Goal: Task Accomplishment & Management: Use online tool/utility

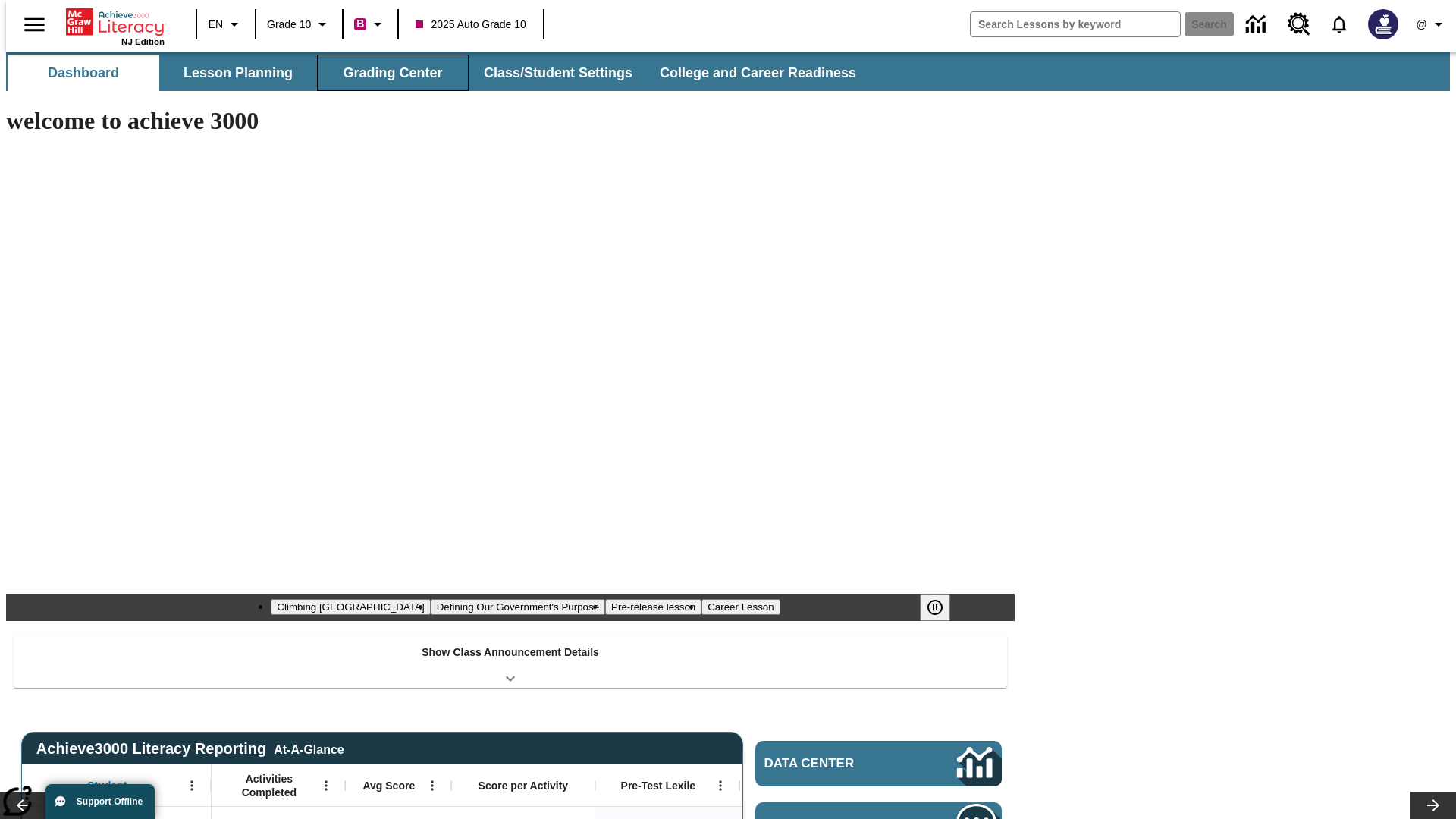
click at [387, 73] on button "Grading Center" at bounding box center [392, 72] width 151 height 36
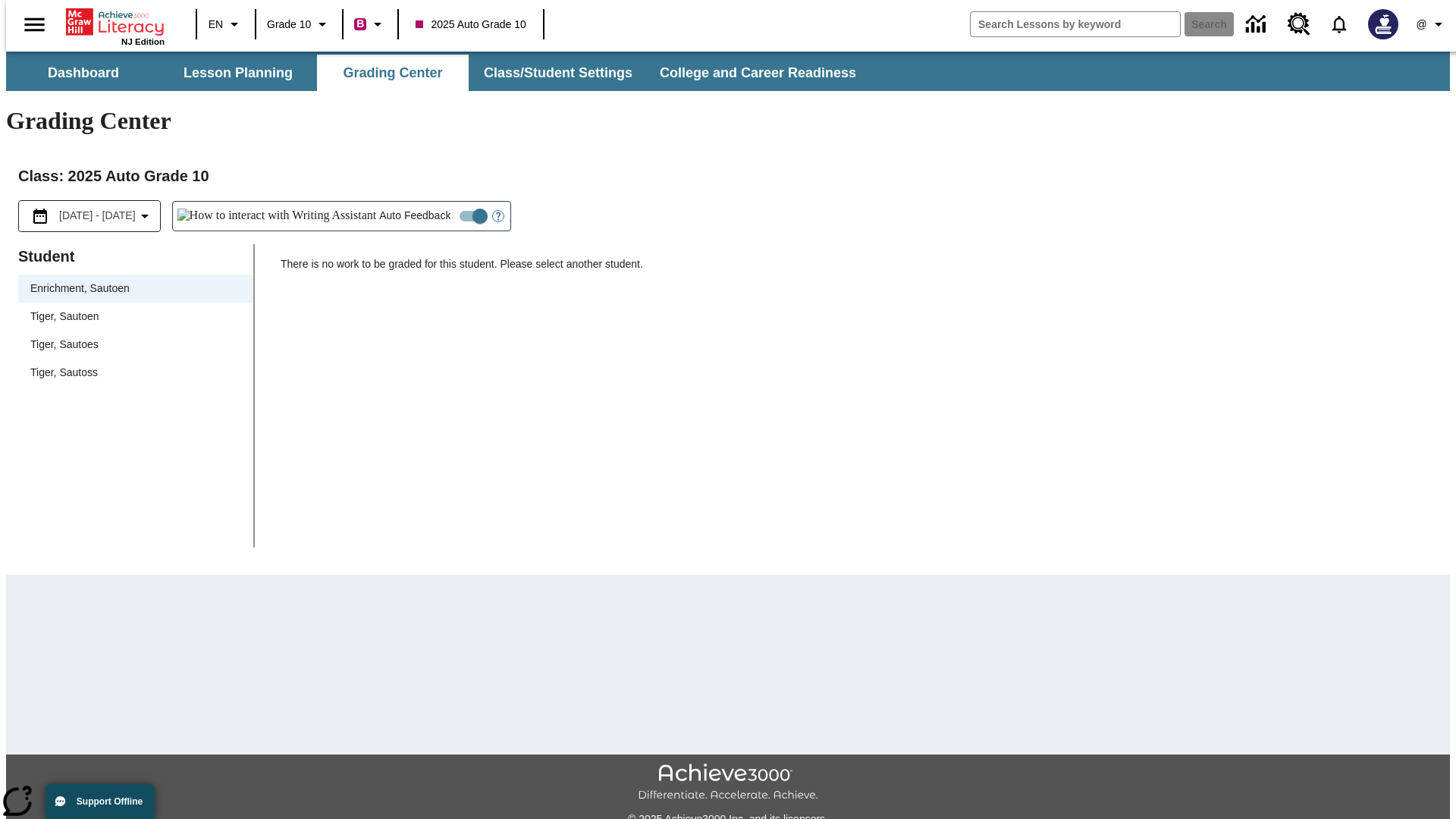
click at [130, 309] on span "Tiger, Sautoen" at bounding box center [136, 317] width 211 height 16
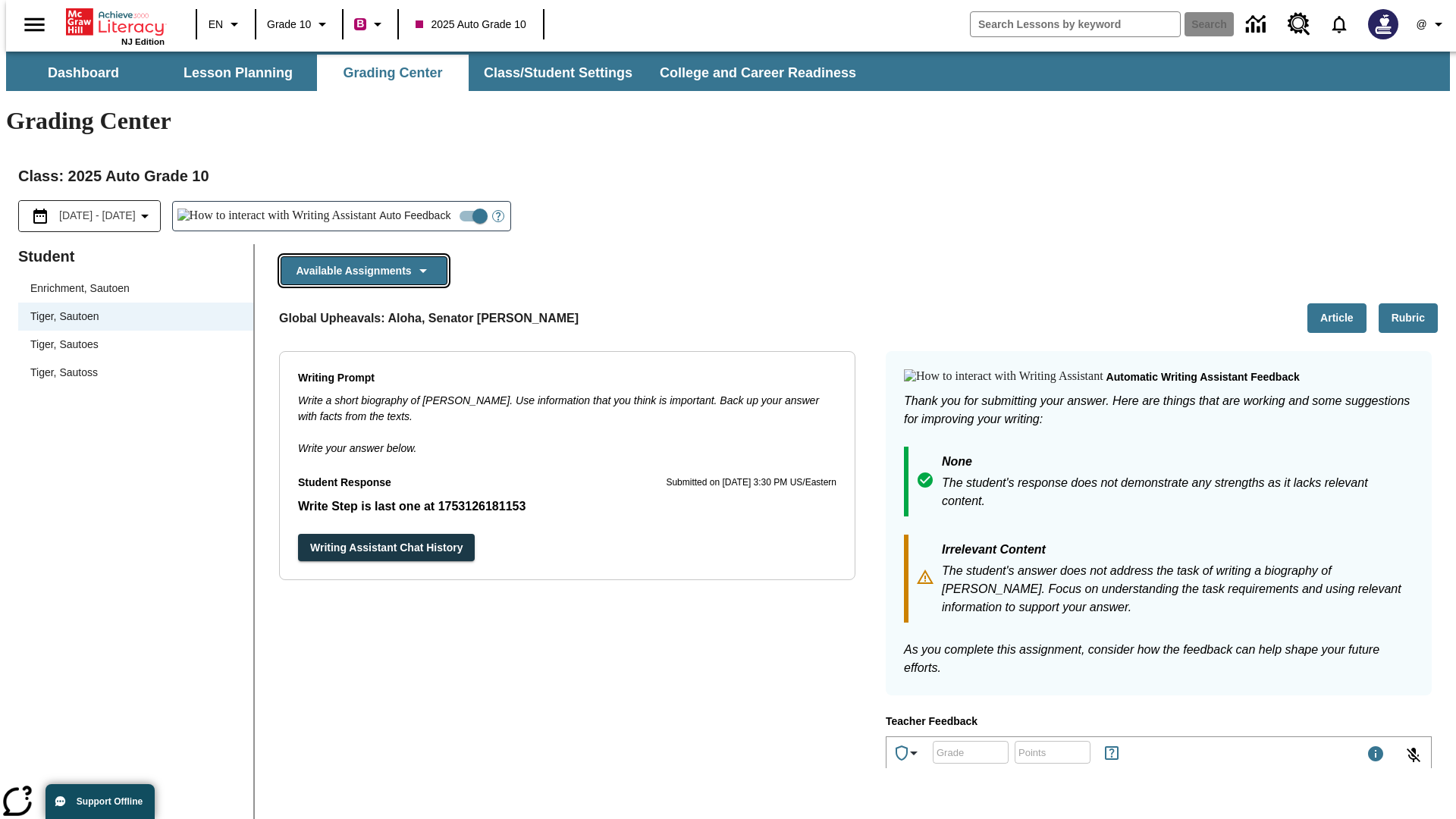
click at [359, 256] on button "Available Assignments" at bounding box center [364, 271] width 167 height 29
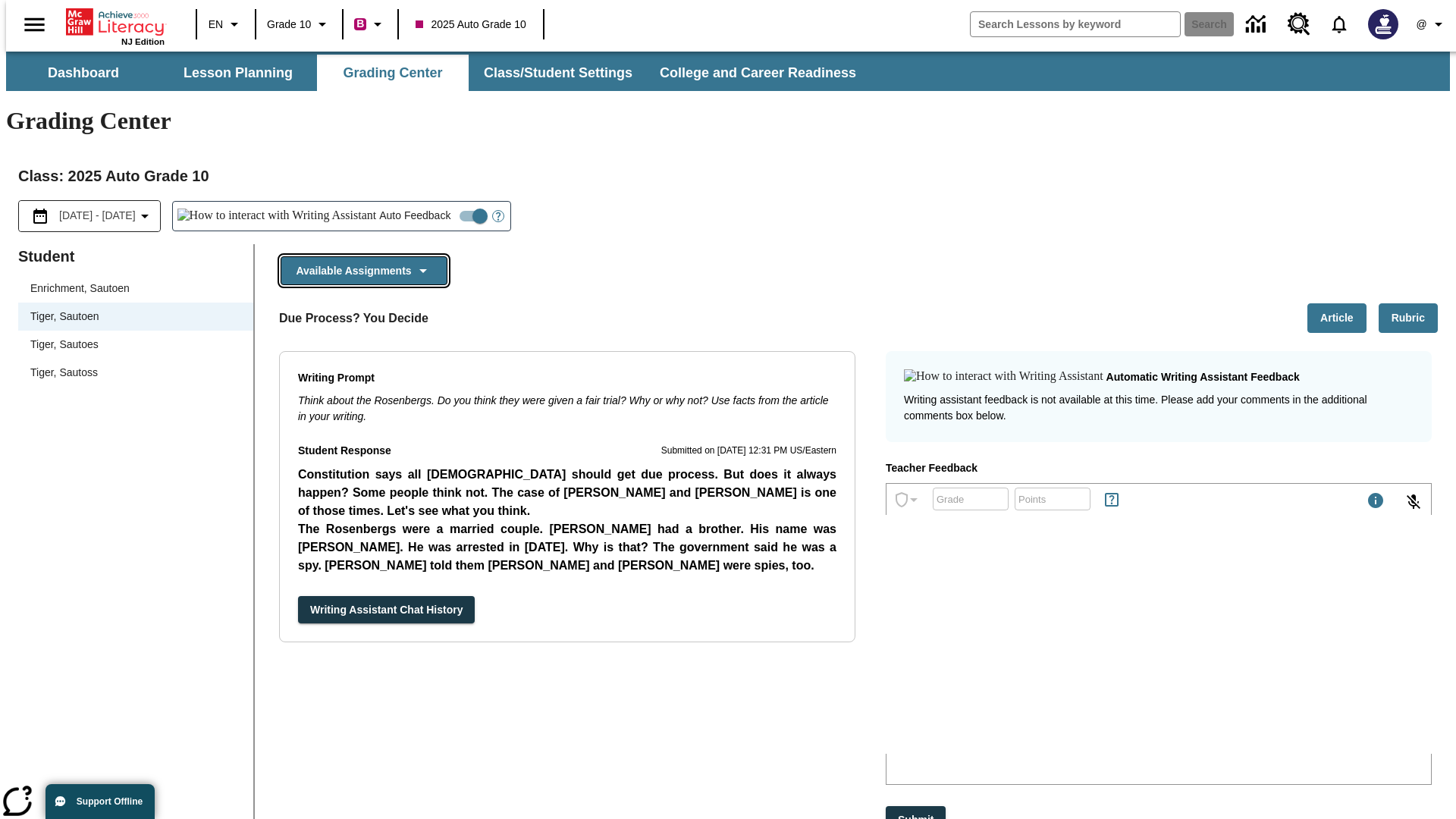
scroll to position [980, 0]
click at [298, 596] on button "Writing Assistant Chat History" at bounding box center [387, 610] width 177 height 28
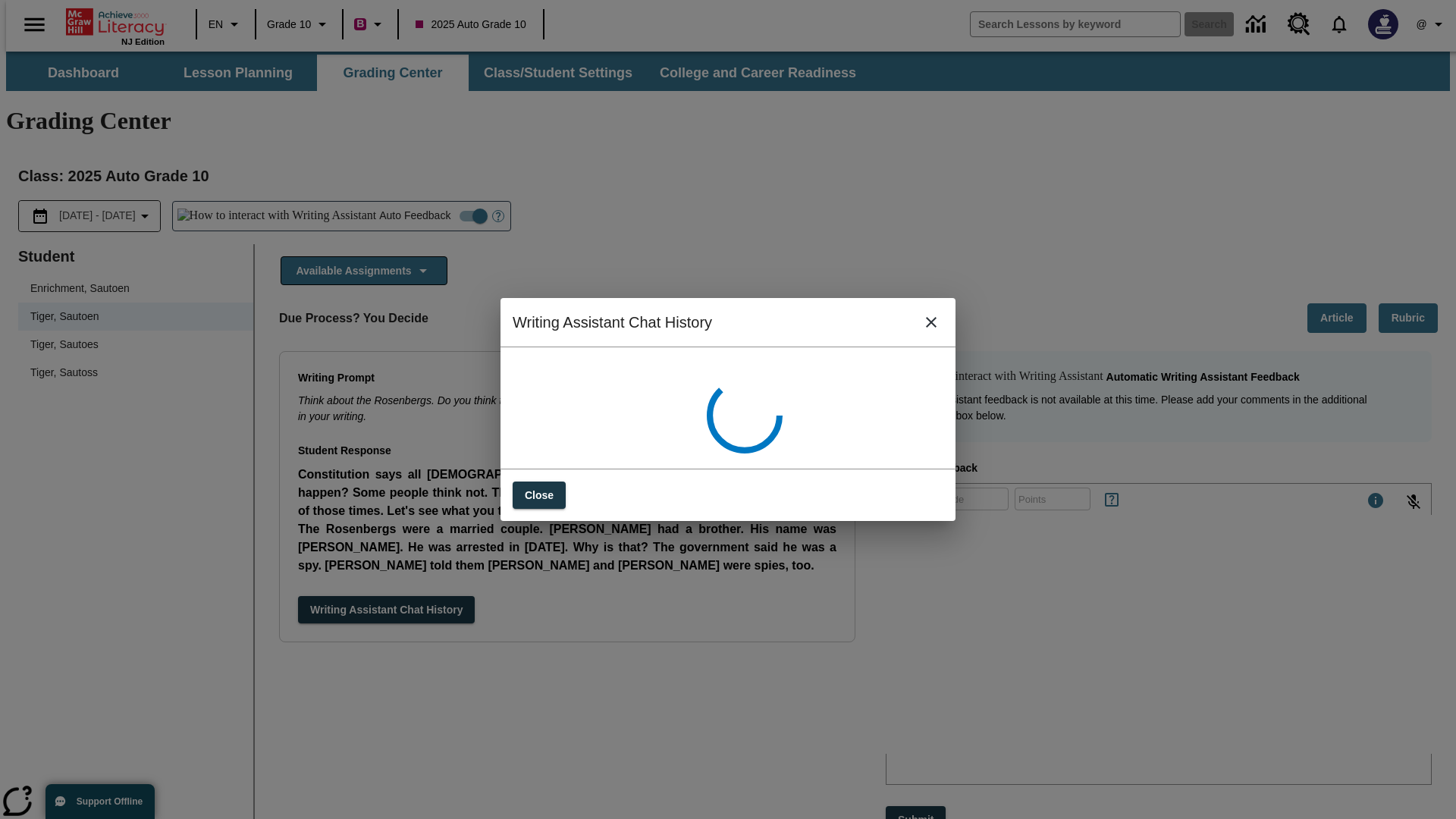
scroll to position [0, 0]
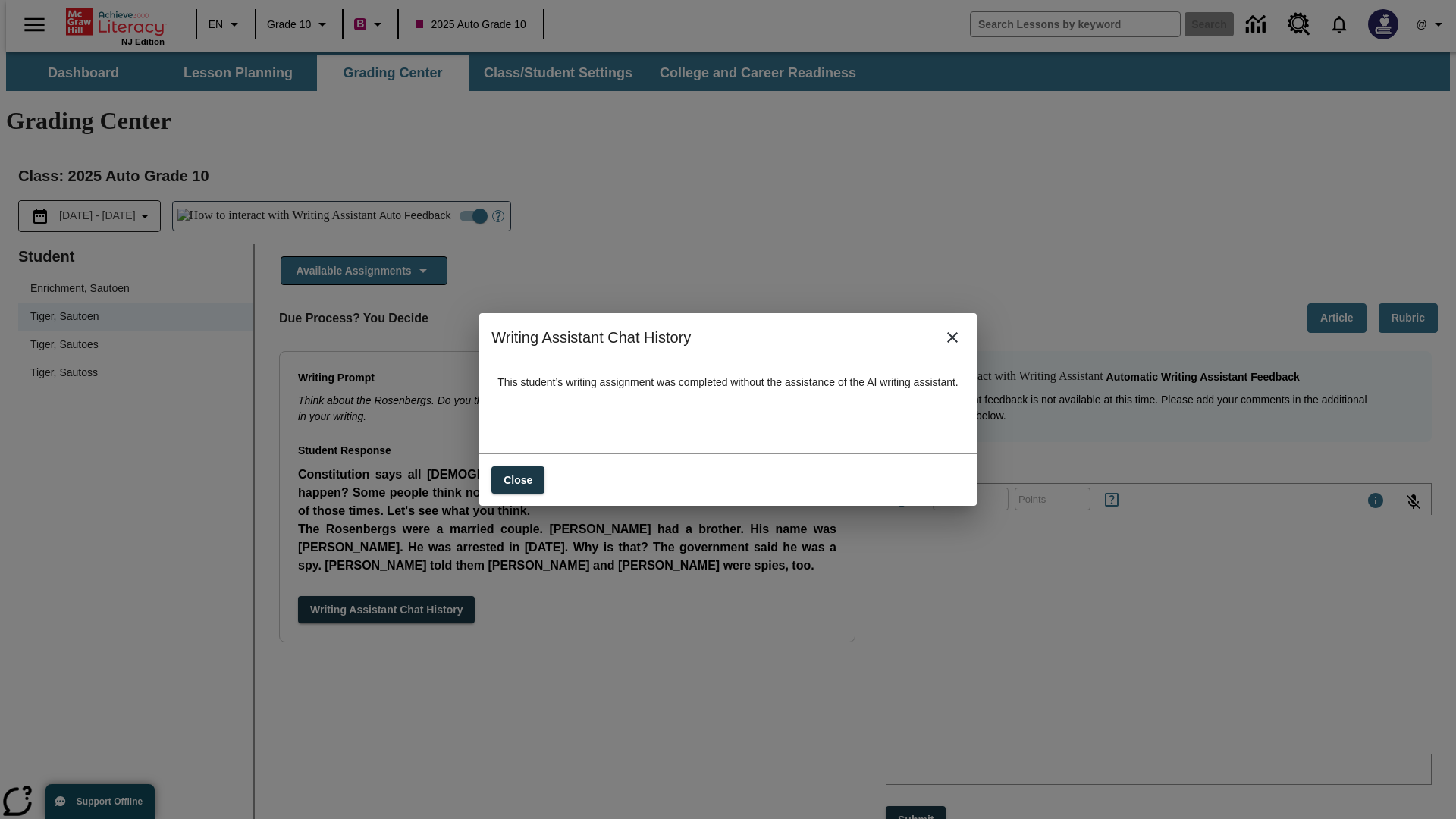
click at [958, 343] on icon "close" at bounding box center [953, 338] width 11 height 11
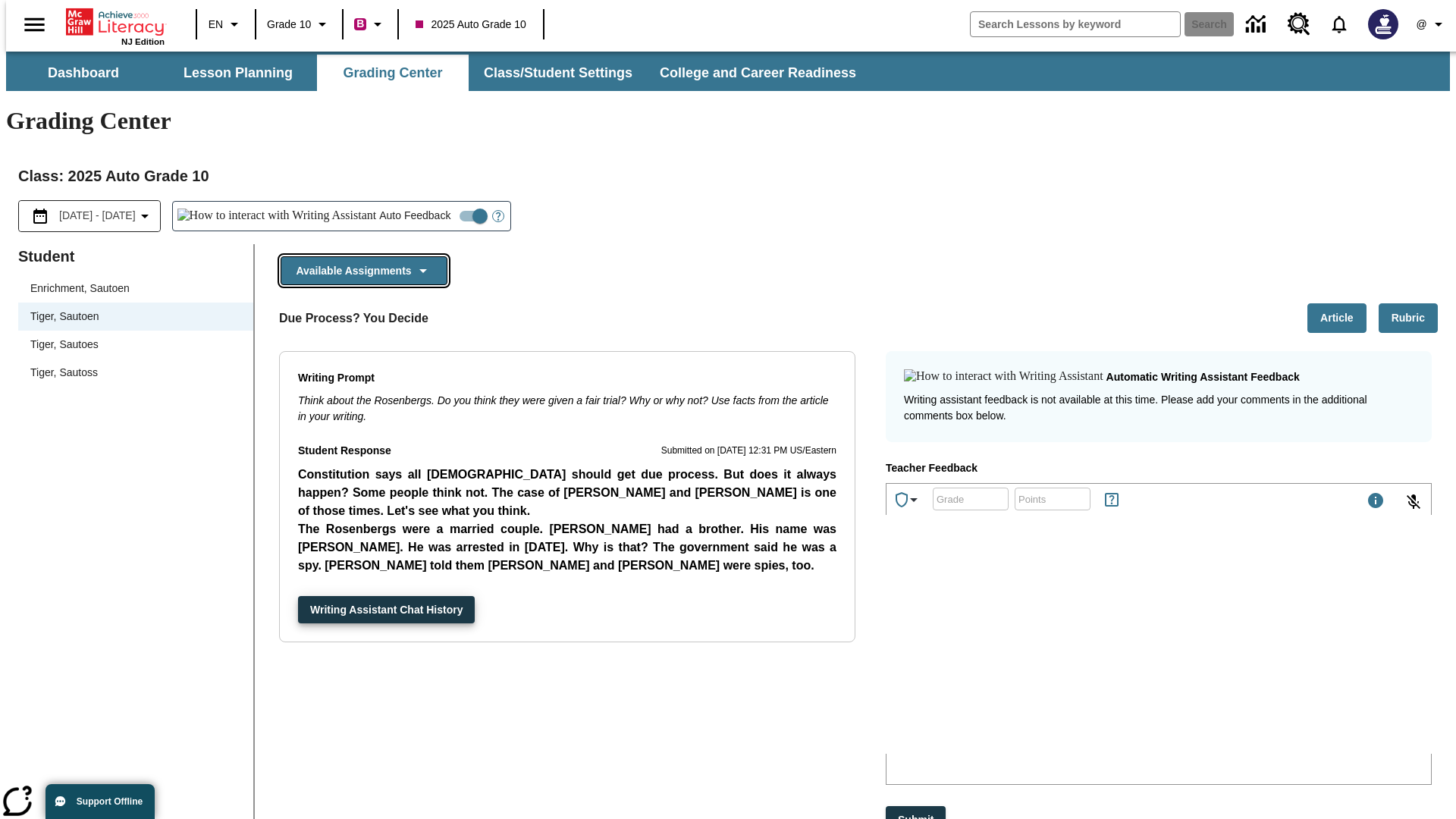
click at [359, 256] on button "Available Assignments" at bounding box center [364, 271] width 167 height 29
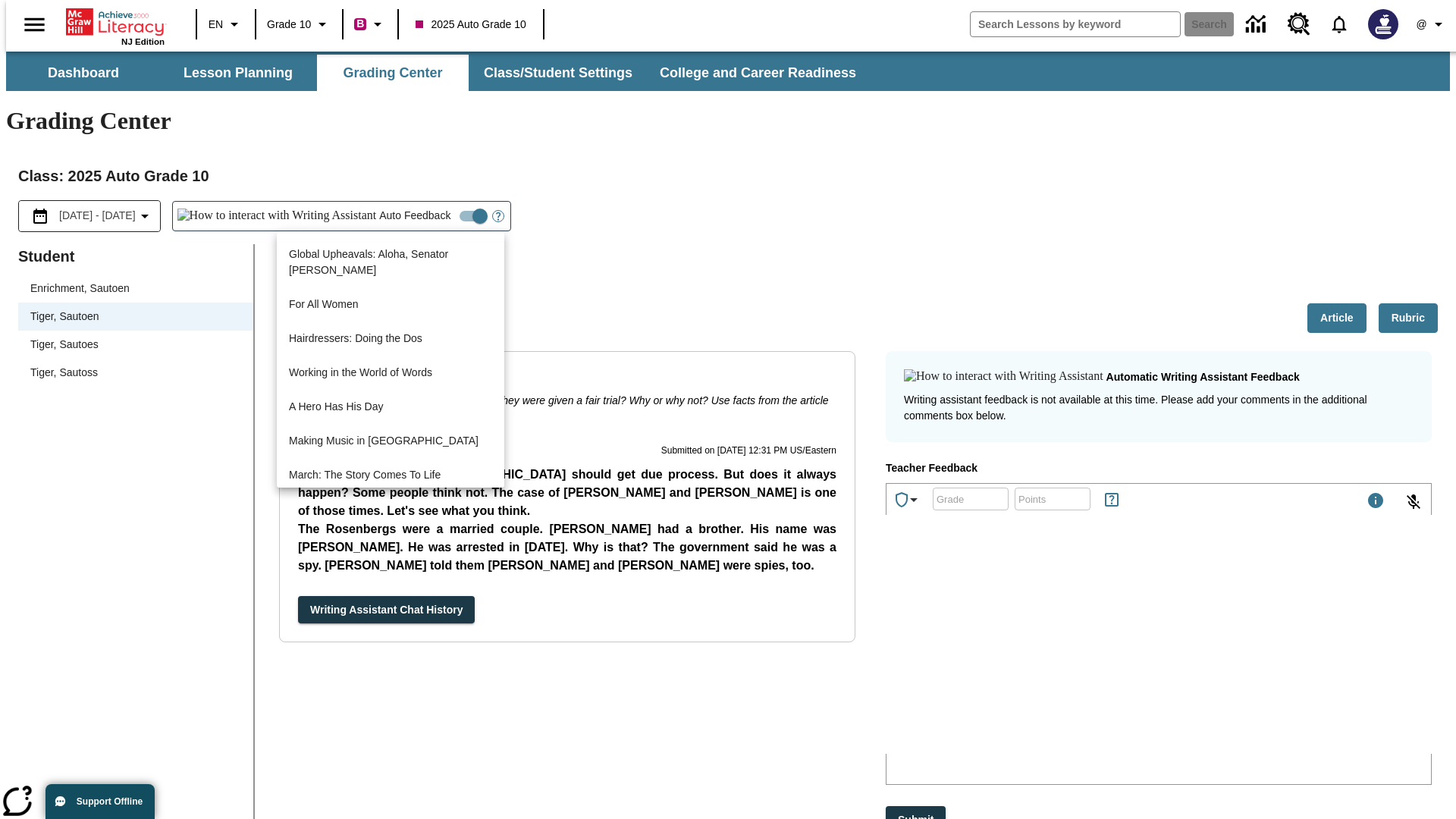
scroll to position [1089, 0]
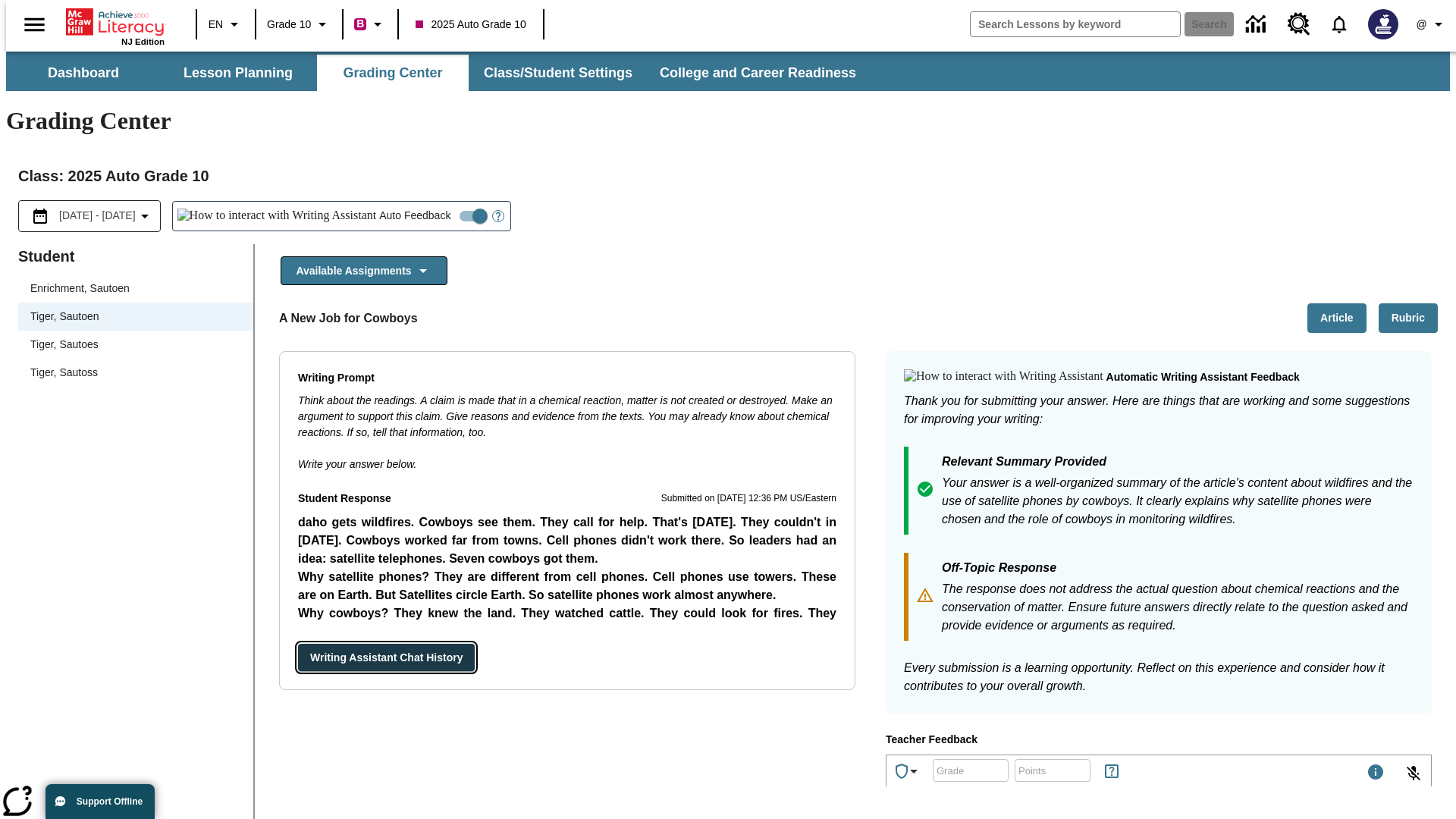
click at [298, 644] on button "Writing Assistant Chat History" at bounding box center [387, 658] width 177 height 28
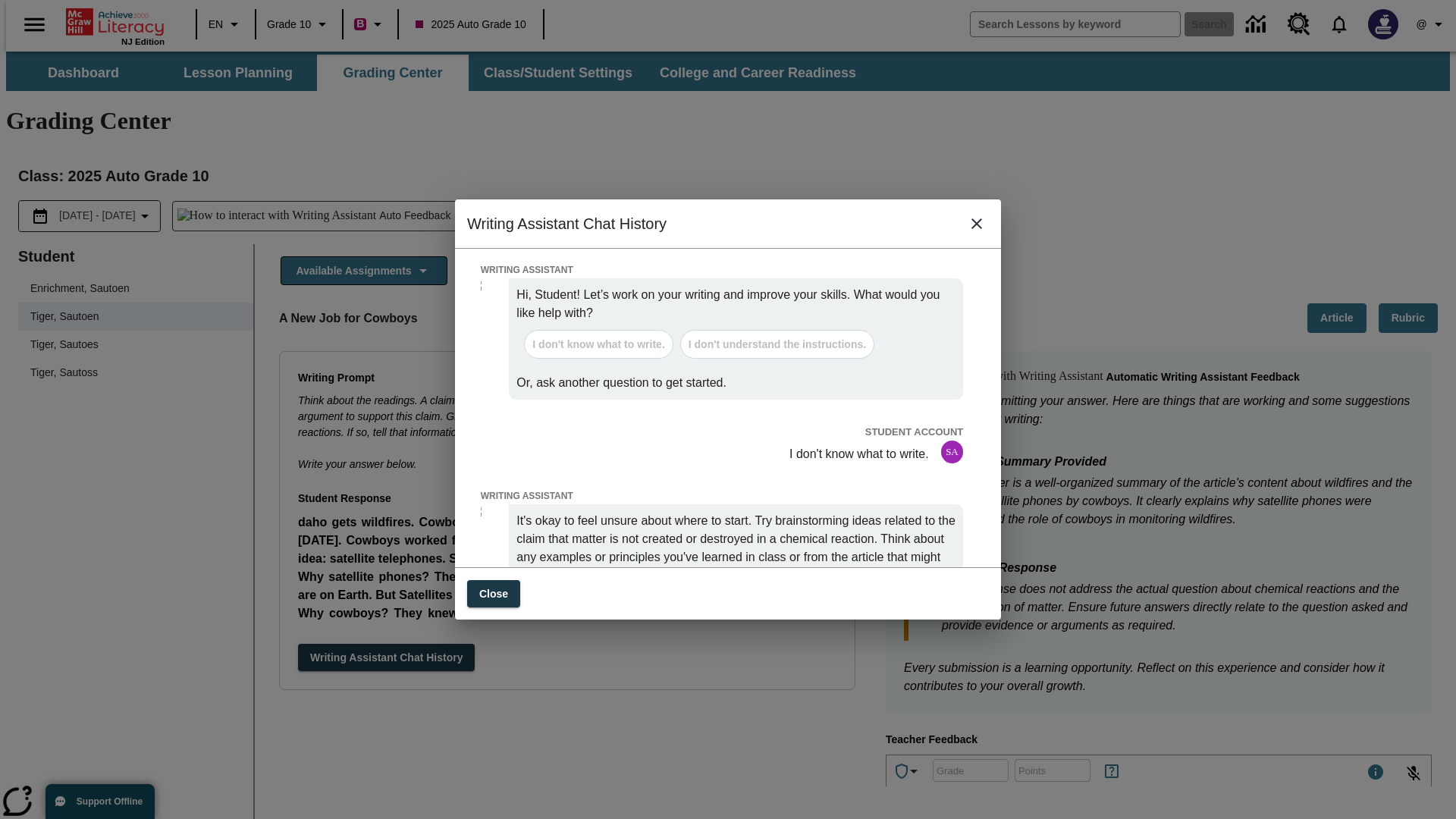
scroll to position [0, 0]
click at [977, 229] on icon "close" at bounding box center [977, 224] width 11 height 11
